Goal: Information Seeking & Learning: Check status

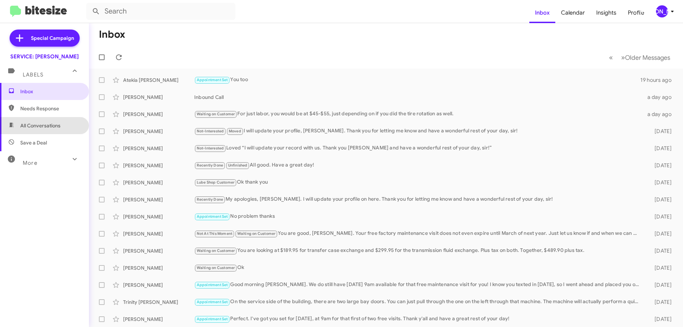
click at [53, 125] on span "All Conversations" at bounding box center [40, 125] width 40 height 7
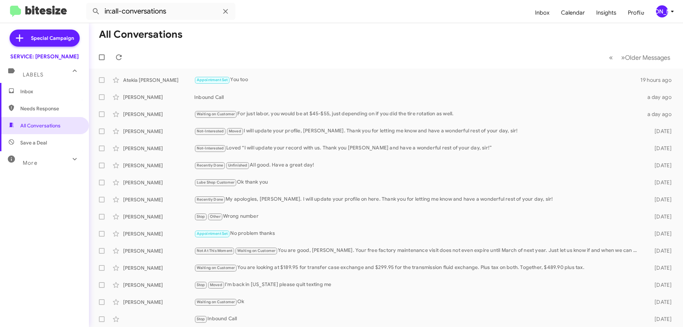
click at [38, 79] on mat-expansion-panel-header "Labels" at bounding box center [44, 71] width 89 height 23
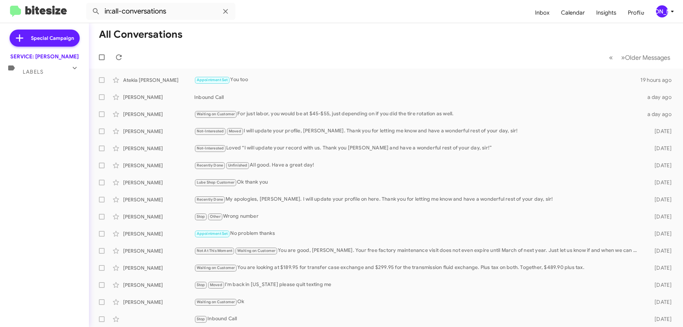
click at [49, 67] on div "Labels" at bounding box center [37, 68] width 63 height 13
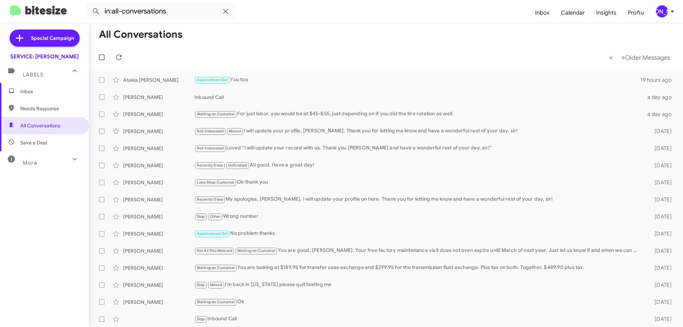
click at [39, 155] on div "More" at bounding box center [37, 159] width 63 height 13
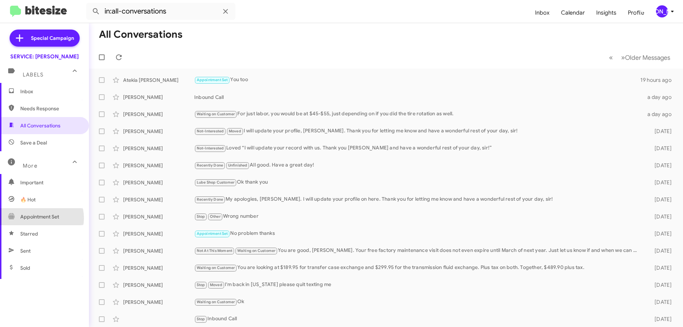
click at [40, 218] on span "Appointment Set" at bounding box center [39, 216] width 39 height 7
type input "in:appointment-set"
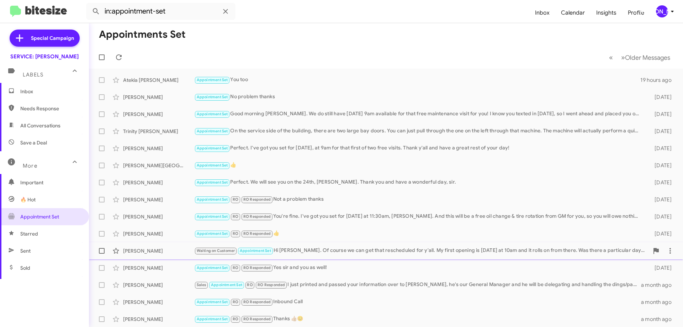
click at [360, 250] on div "Waiting on Customer Appointment Set Hi [PERSON_NAME]. Of course we can get that…" at bounding box center [421, 251] width 455 height 8
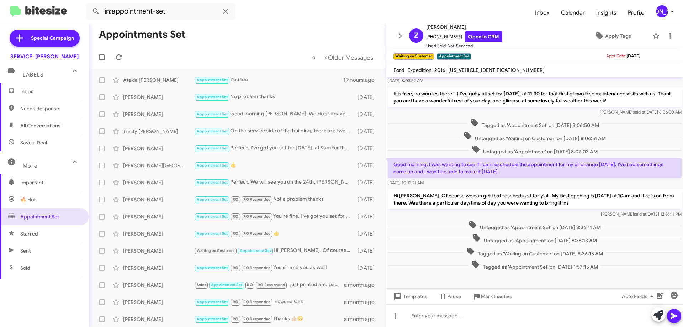
scroll to position [166, 0]
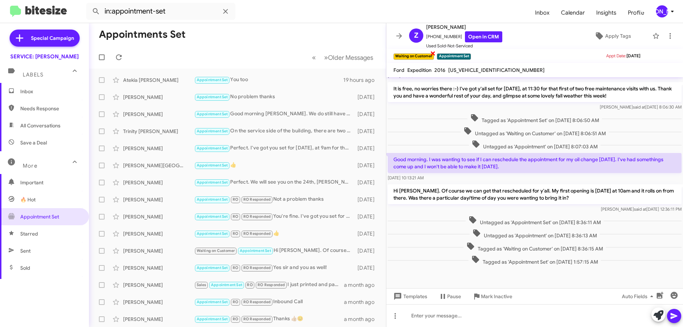
click at [433, 52] on span "×" at bounding box center [433, 53] width 6 height 9
click at [403, 32] on icon at bounding box center [399, 36] width 9 height 9
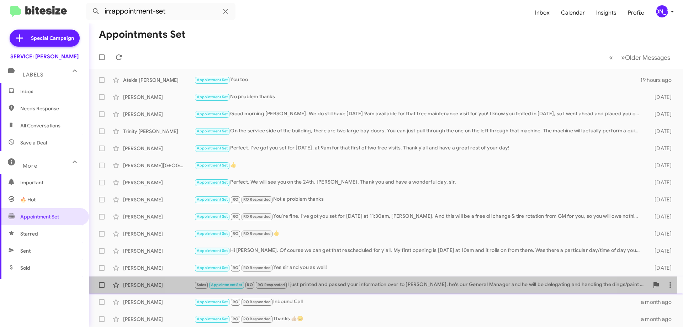
click at [376, 283] on div "Sales Appointment Set RO RO Responded I just printed and passed your informatio…" at bounding box center [421, 285] width 455 height 8
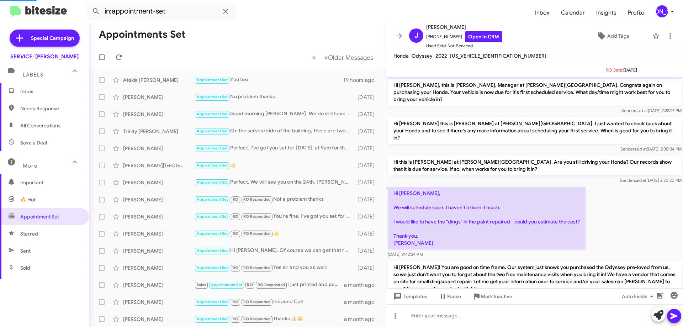
scroll to position [230, 0]
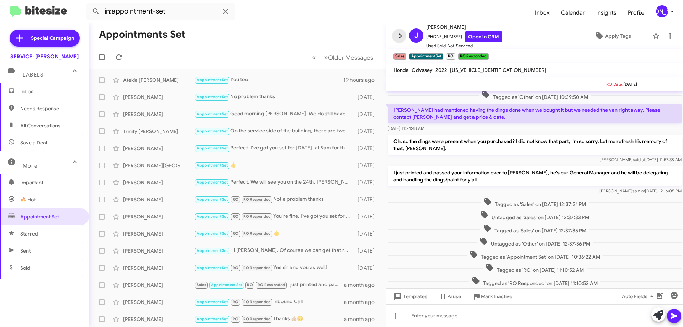
click at [397, 35] on icon at bounding box center [399, 36] width 9 height 9
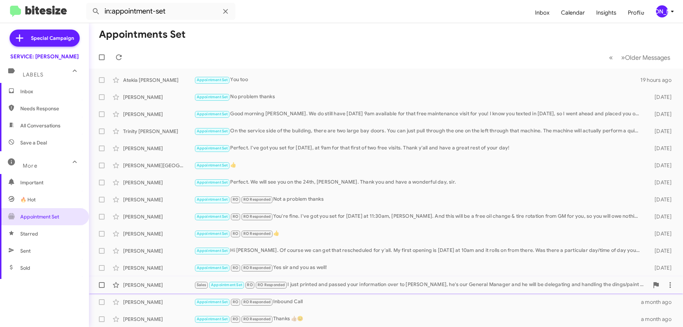
click at [357, 283] on div "Sales Appointment Set RO RO Responded I just printed and passed your informatio…" at bounding box center [421, 285] width 455 height 8
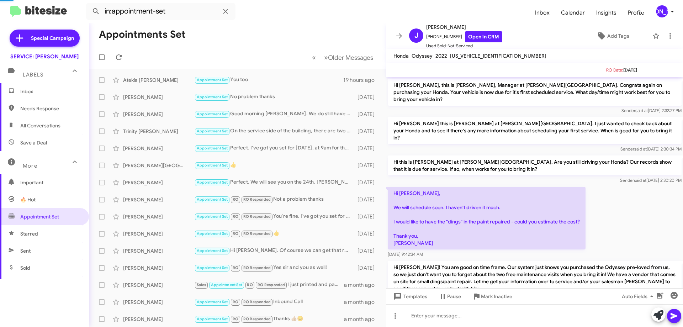
scroll to position [230, 0]
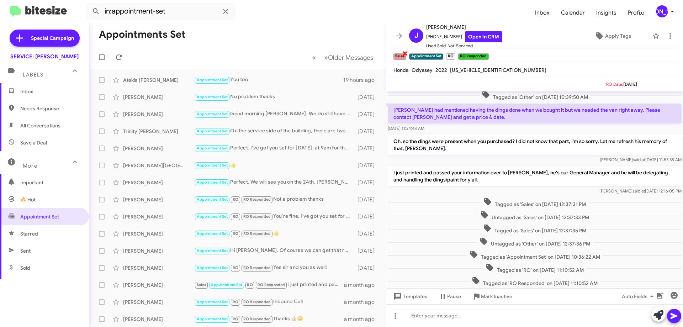
click at [404, 52] on span "×" at bounding box center [405, 53] width 6 height 9
click at [397, 34] on icon at bounding box center [399, 36] width 9 height 9
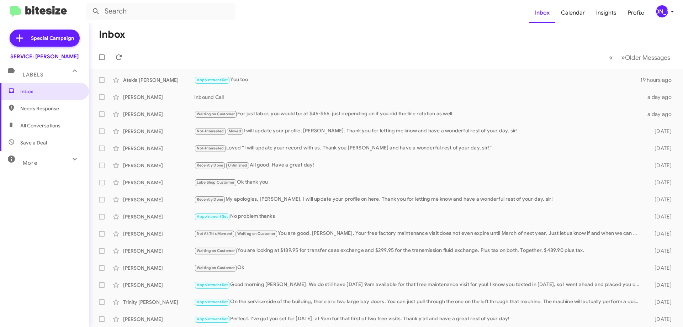
click at [43, 122] on span "All Conversations" at bounding box center [44, 125] width 89 height 17
type input "in:all-conversations"
